Goal: Task Accomplishment & Management: Use online tool/utility

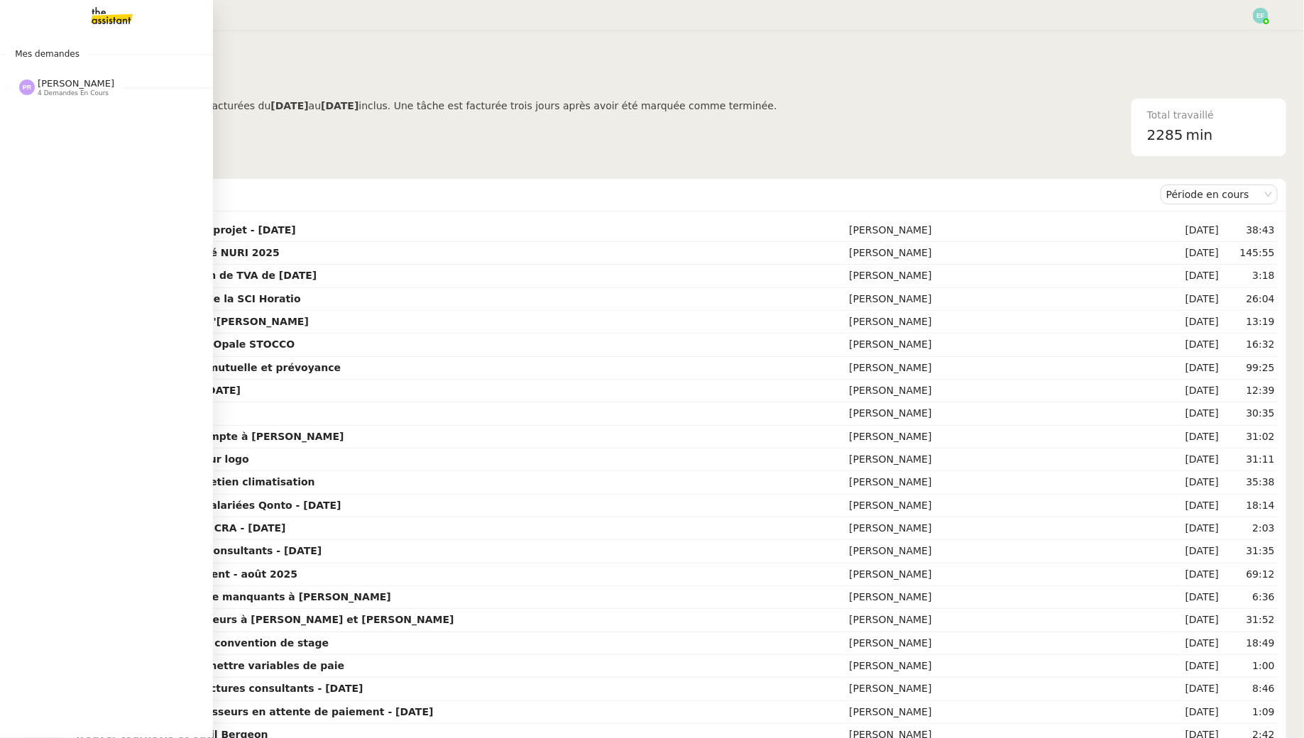
click at [102, 16] on img at bounding box center [100, 15] width 110 height 31
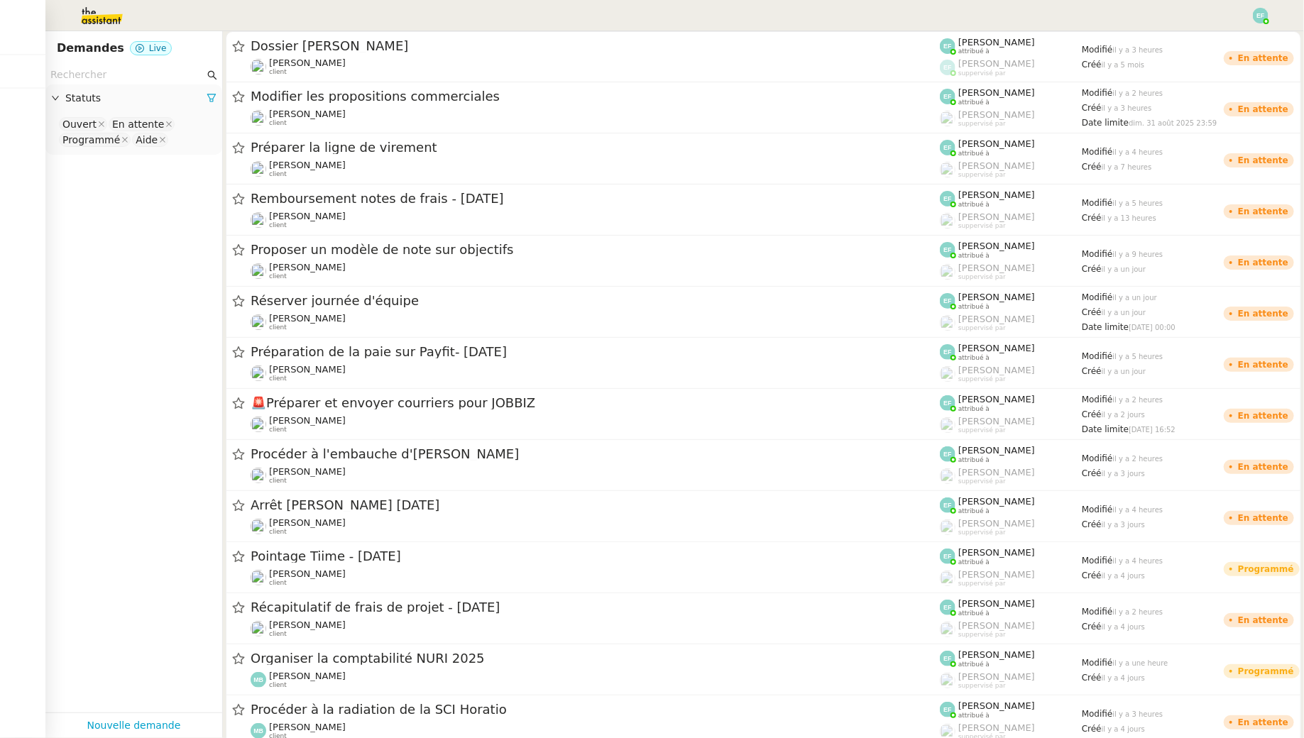
click at [132, 79] on input "text" at bounding box center [127, 75] width 154 height 16
click at [104, 21] on img at bounding box center [90, 15] width 110 height 31
click at [156, 80] on input "text" at bounding box center [127, 75] width 154 height 16
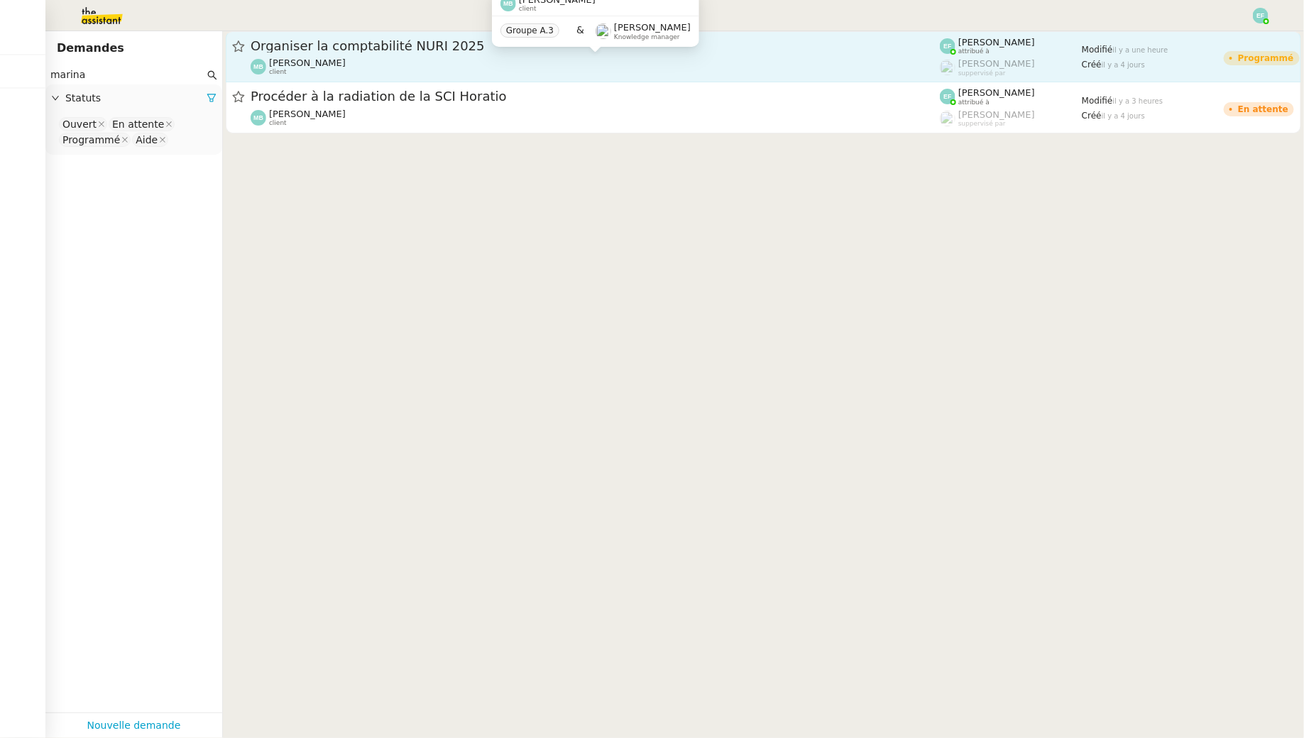
type input "marina"
click at [302, 59] on span "[PERSON_NAME]" at bounding box center [307, 62] width 77 height 11
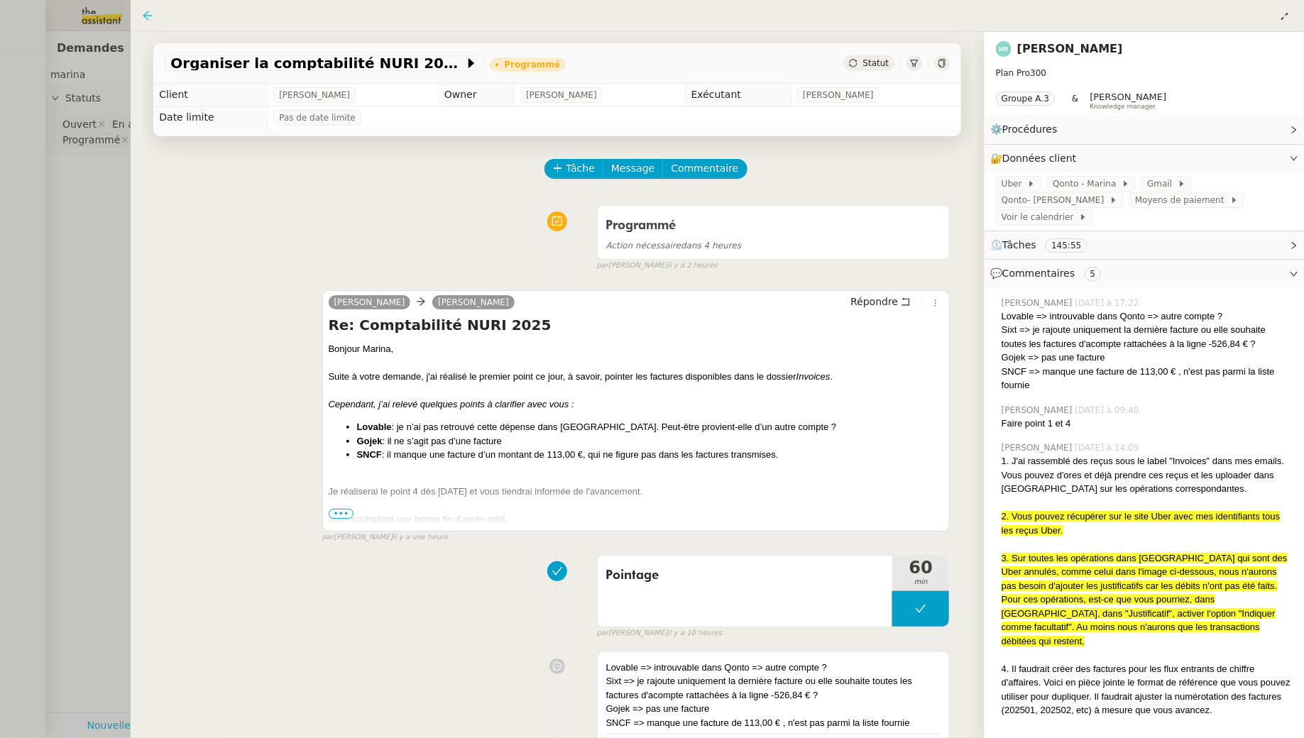
click at [145, 12] on icon at bounding box center [147, 15] width 11 height 11
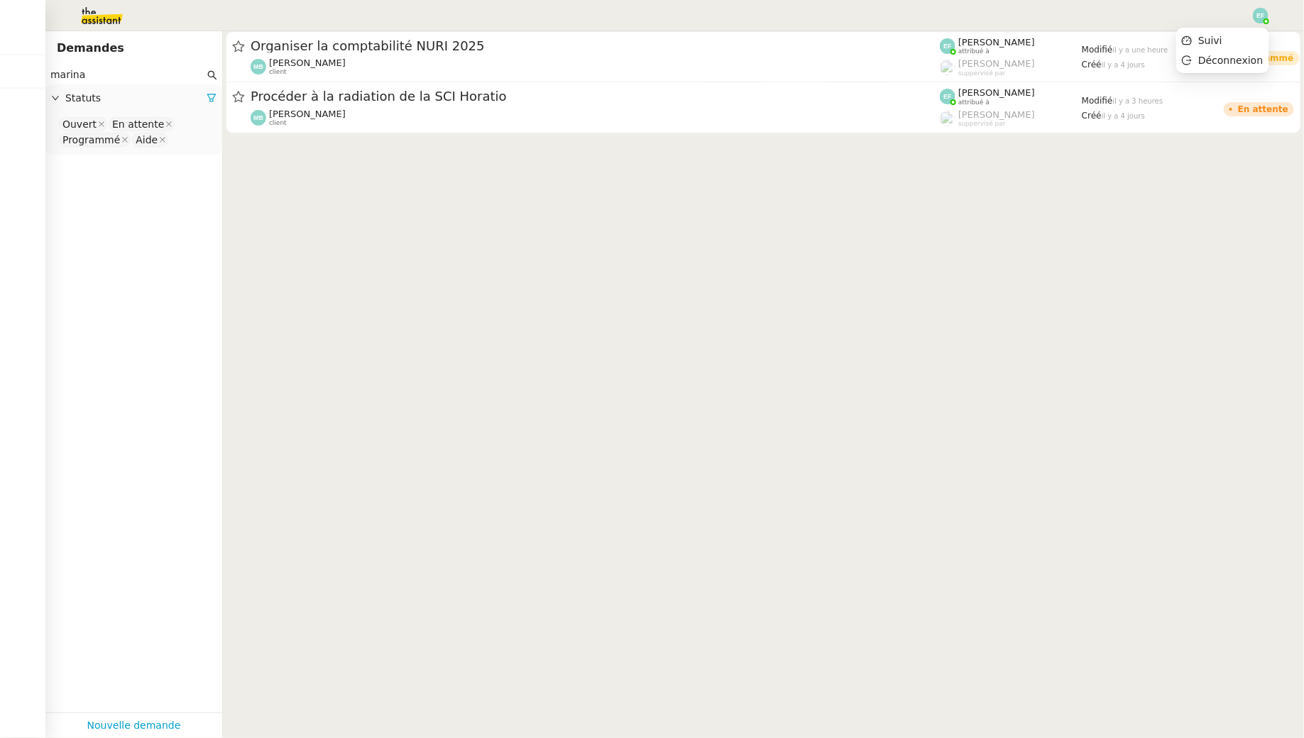
click at [1263, 17] on img at bounding box center [1260, 16] width 16 height 16
click at [1250, 42] on li "Suivi" at bounding box center [1222, 41] width 92 height 20
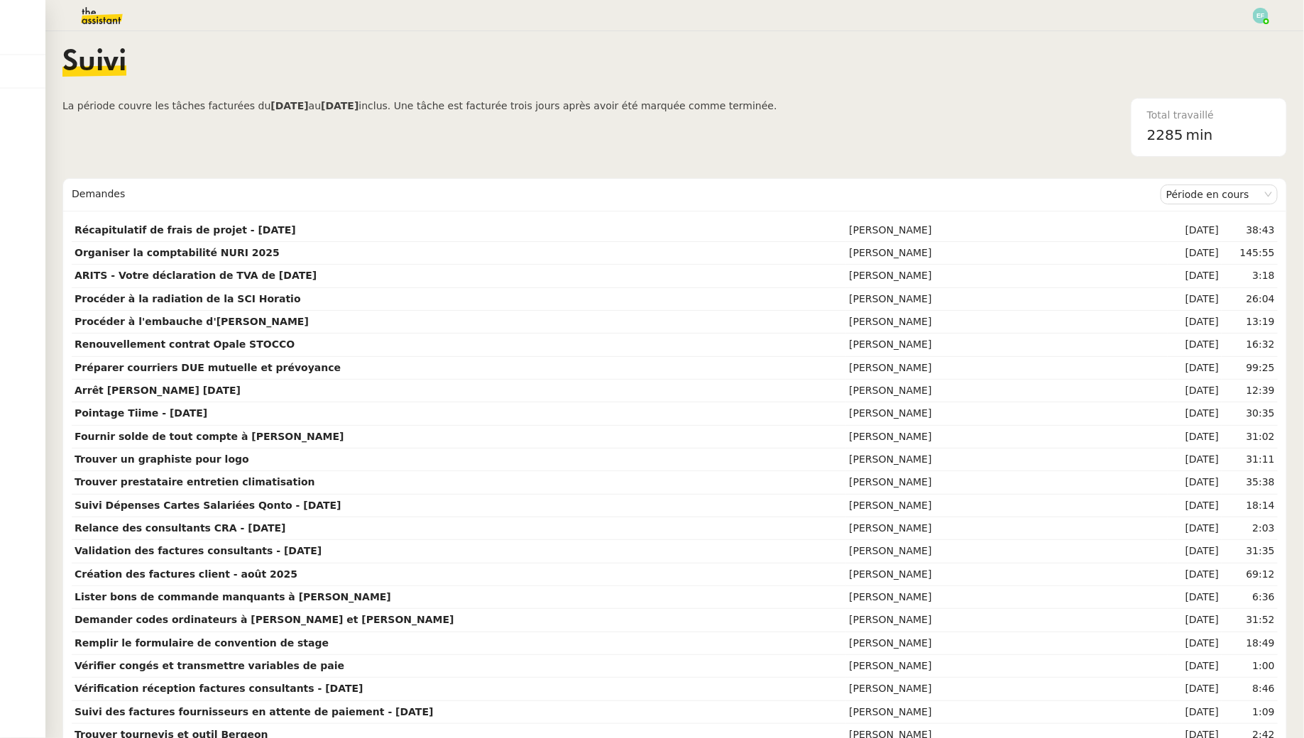
click at [1193, 133] on span "min" at bounding box center [1199, 134] width 27 height 23
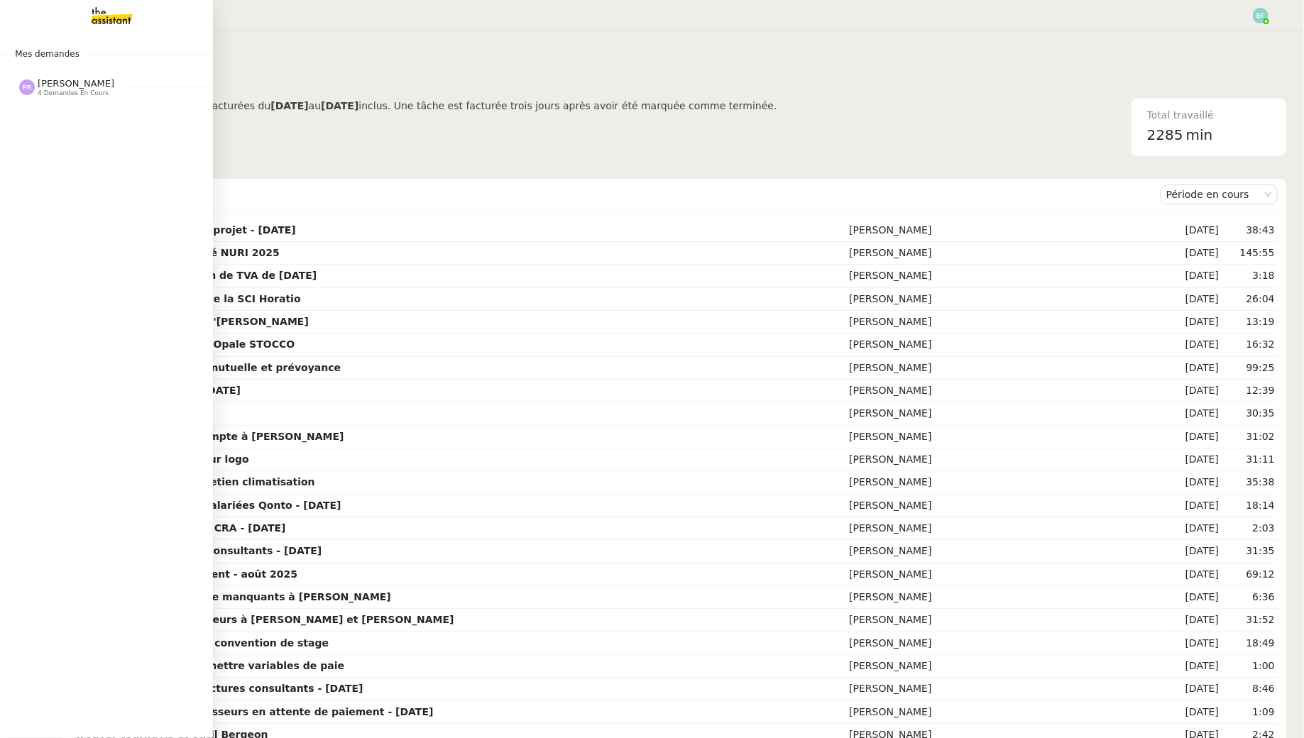
click at [78, 92] on span "4 demandes en cours" at bounding box center [73, 93] width 71 height 8
click at [102, 15] on img at bounding box center [100, 15] width 110 height 31
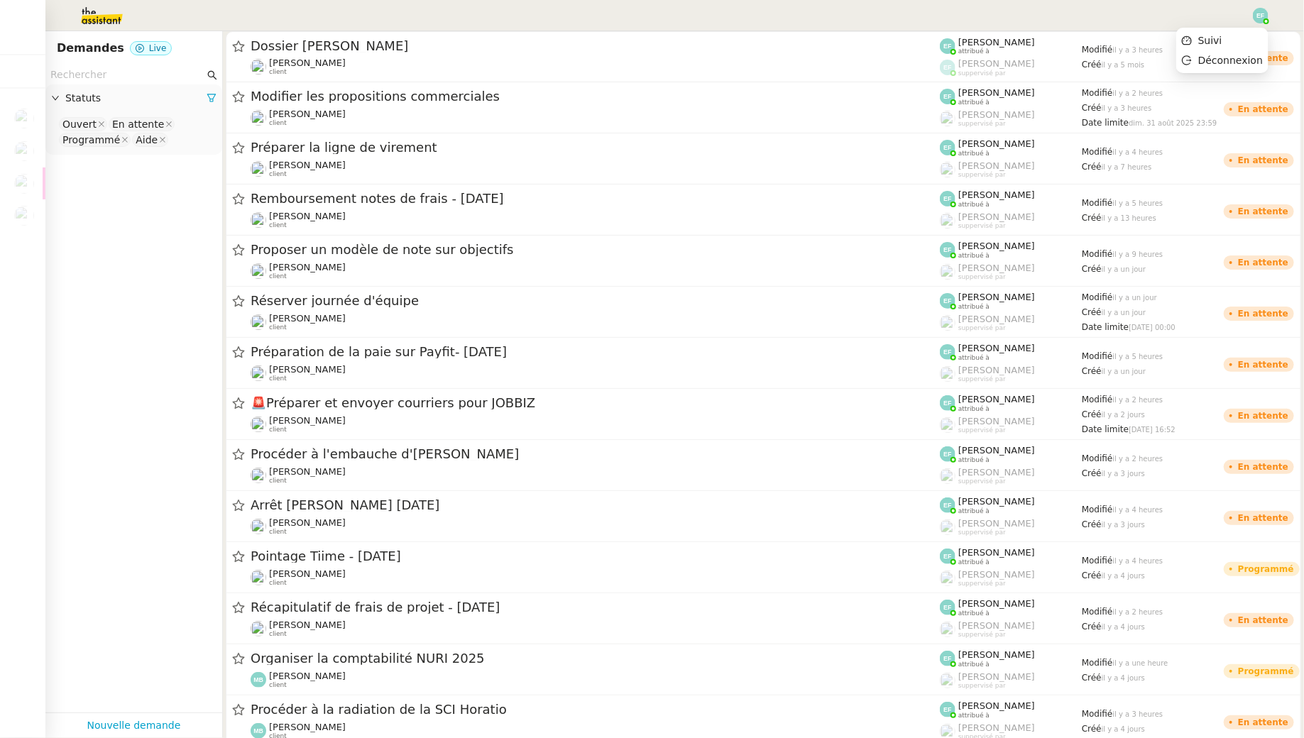
click at [1265, 19] on div at bounding box center [1260, 16] width 16 height 16
click at [1243, 39] on li "Suivi" at bounding box center [1222, 41] width 92 height 20
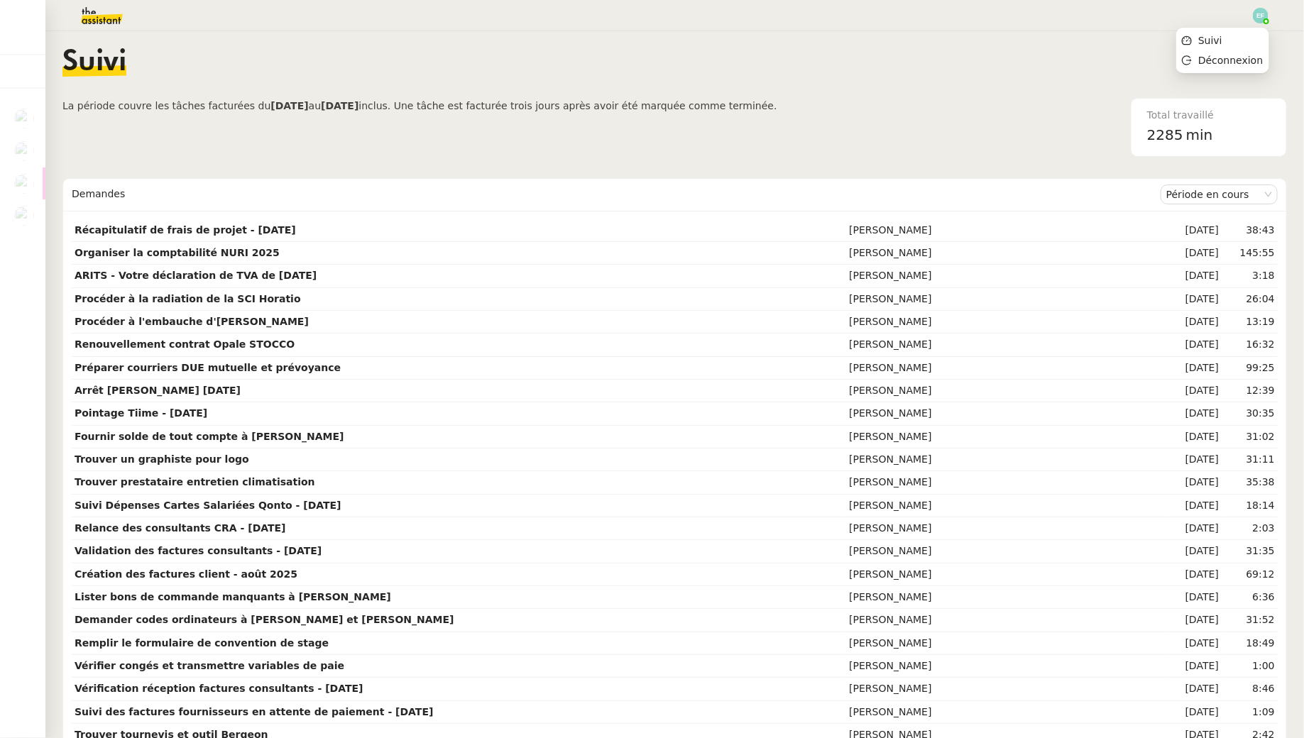
click at [1257, 10] on img at bounding box center [1260, 16] width 16 height 16
click at [1239, 38] on li "Suivi" at bounding box center [1222, 41] width 92 height 20
click at [1263, 21] on div at bounding box center [1260, 16] width 16 height 16
click at [1240, 44] on li "Suivi" at bounding box center [1222, 41] width 92 height 20
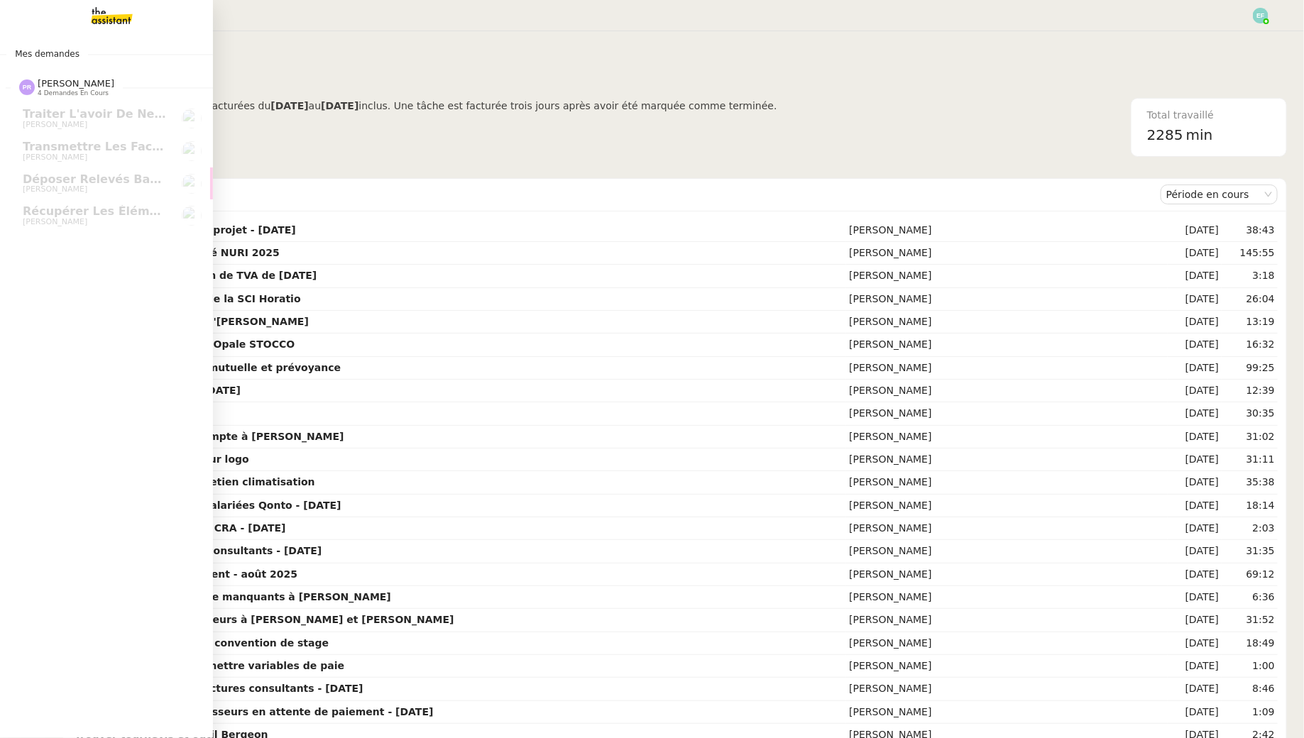
click at [106, 9] on img at bounding box center [100, 15] width 110 height 31
